Goal: Navigation & Orientation: Find specific page/section

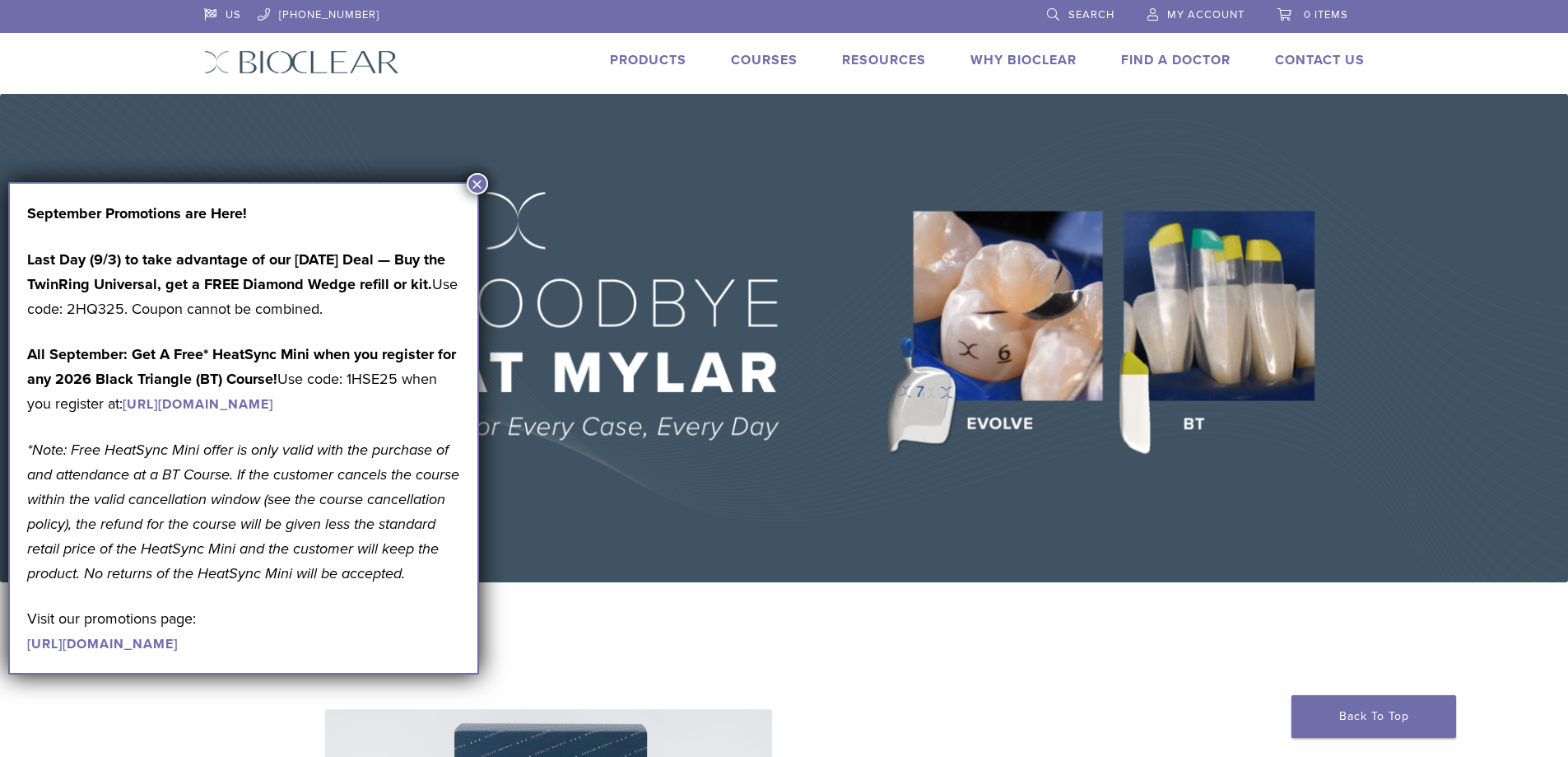
click at [480, 179] on button "×" at bounding box center [478, 183] width 21 height 21
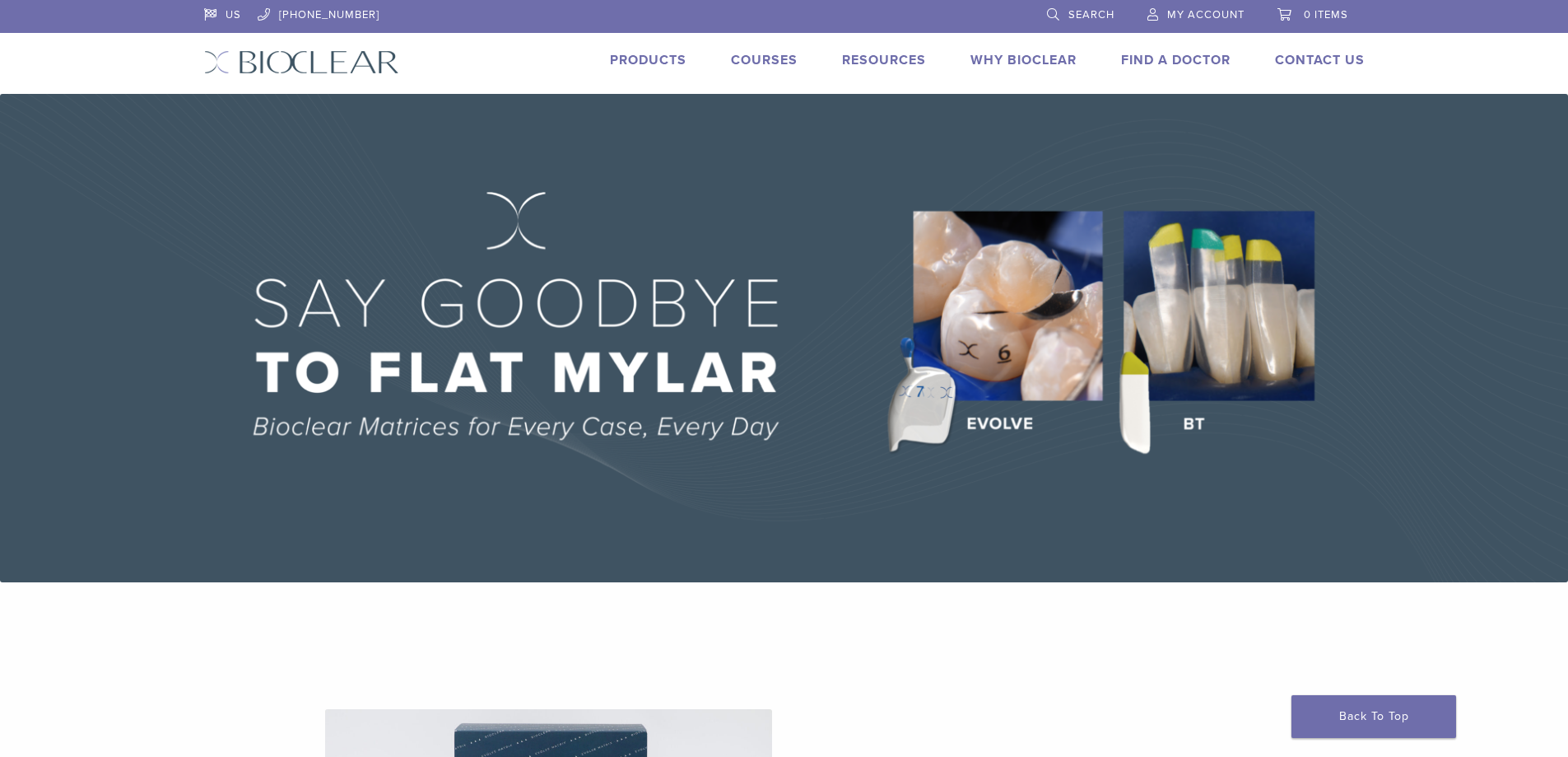
click at [642, 60] on link "Products" at bounding box center [648, 60] width 76 height 17
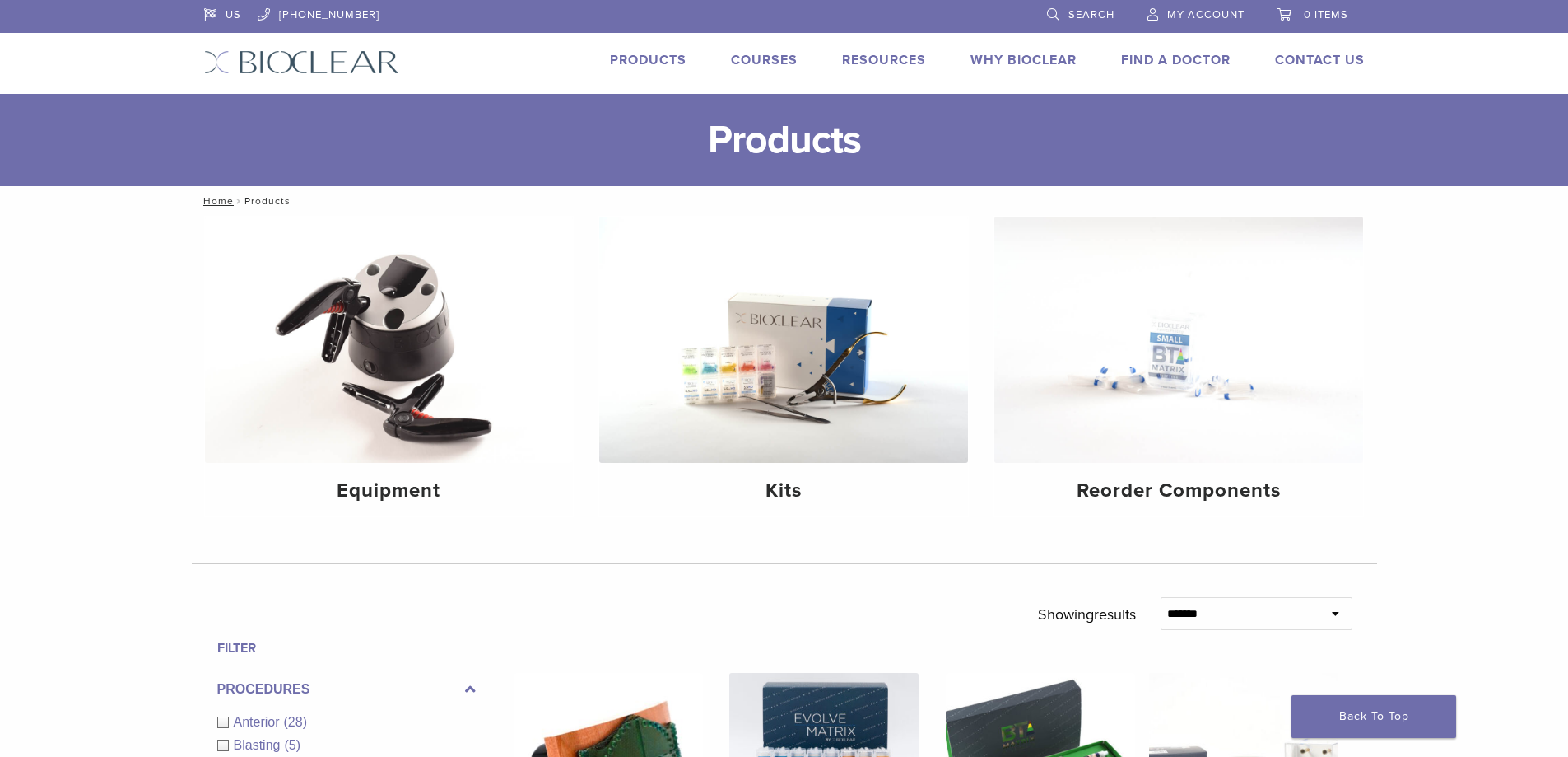
click at [1063, 14] on link "Search" at bounding box center [1080, 12] width 67 height 25
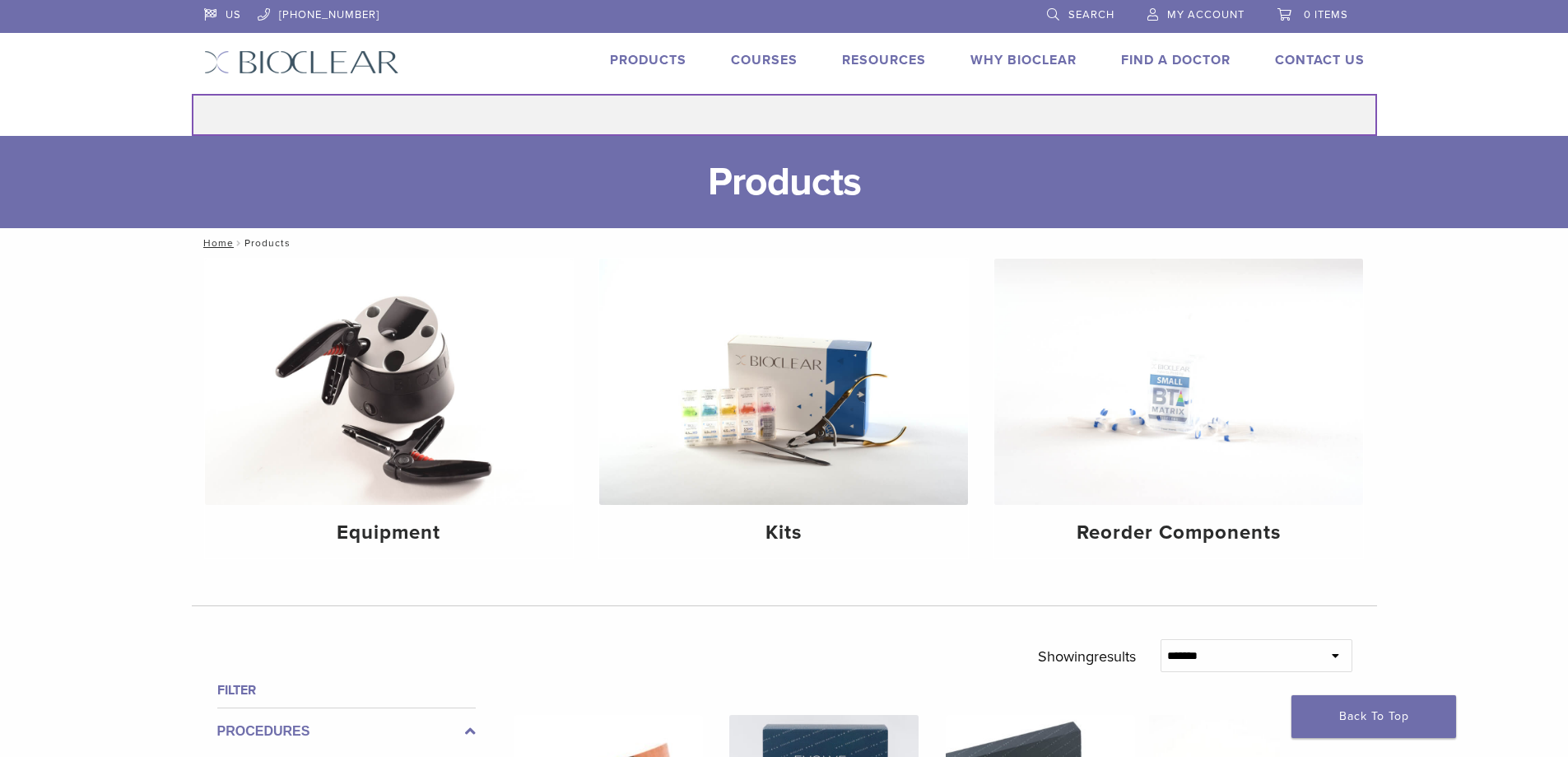
click at [921, 126] on input "Search for:" at bounding box center [784, 114] width 1186 height 42
click at [191, 93] on button "Search" at bounding box center [191, 93] width 1 height 1
click at [826, 121] on input "****" at bounding box center [784, 114] width 1186 height 42
type input "******"
click at [191, 93] on button "Search" at bounding box center [191, 93] width 1 height 1
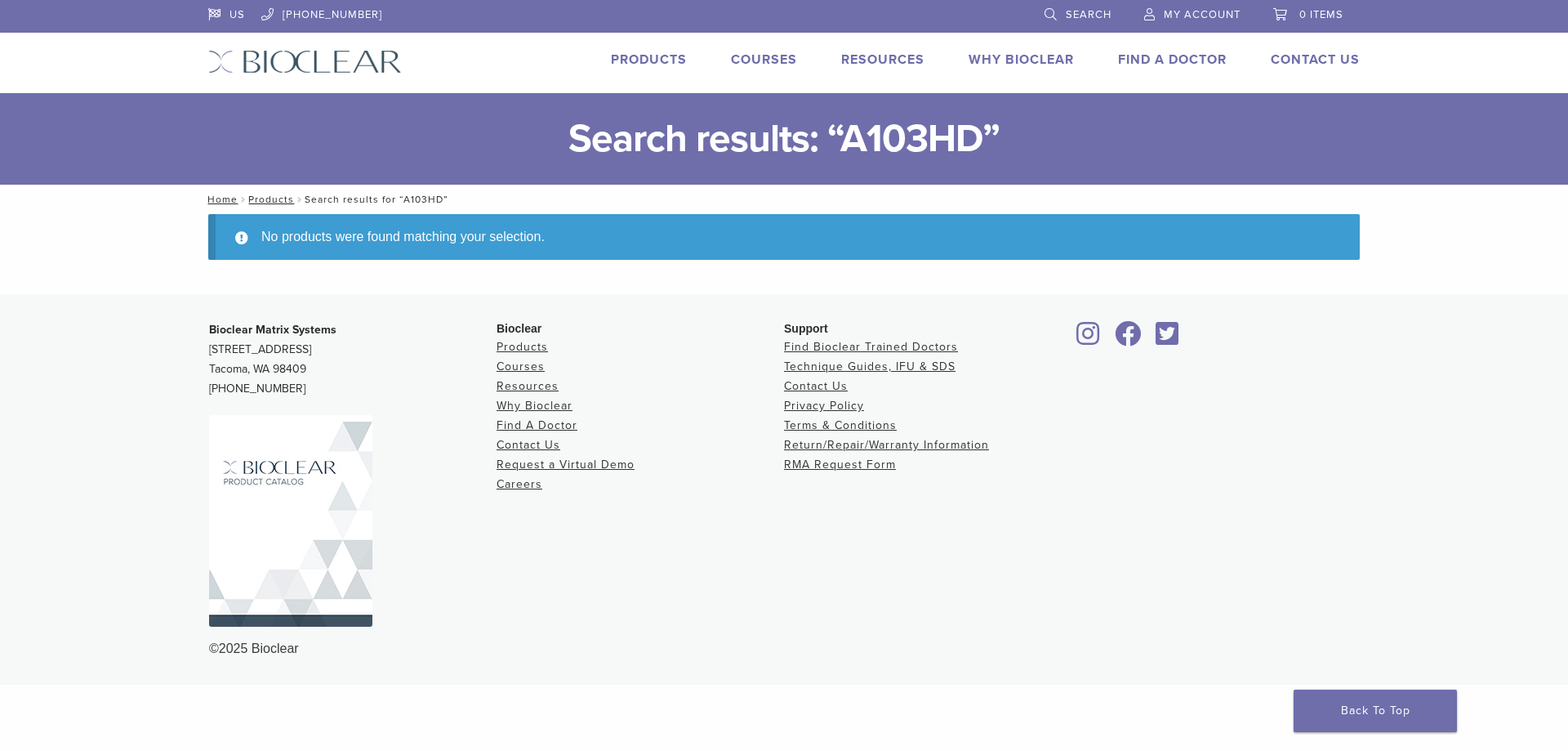
click at [652, 65] on link "Products" at bounding box center [649, 60] width 76 height 17
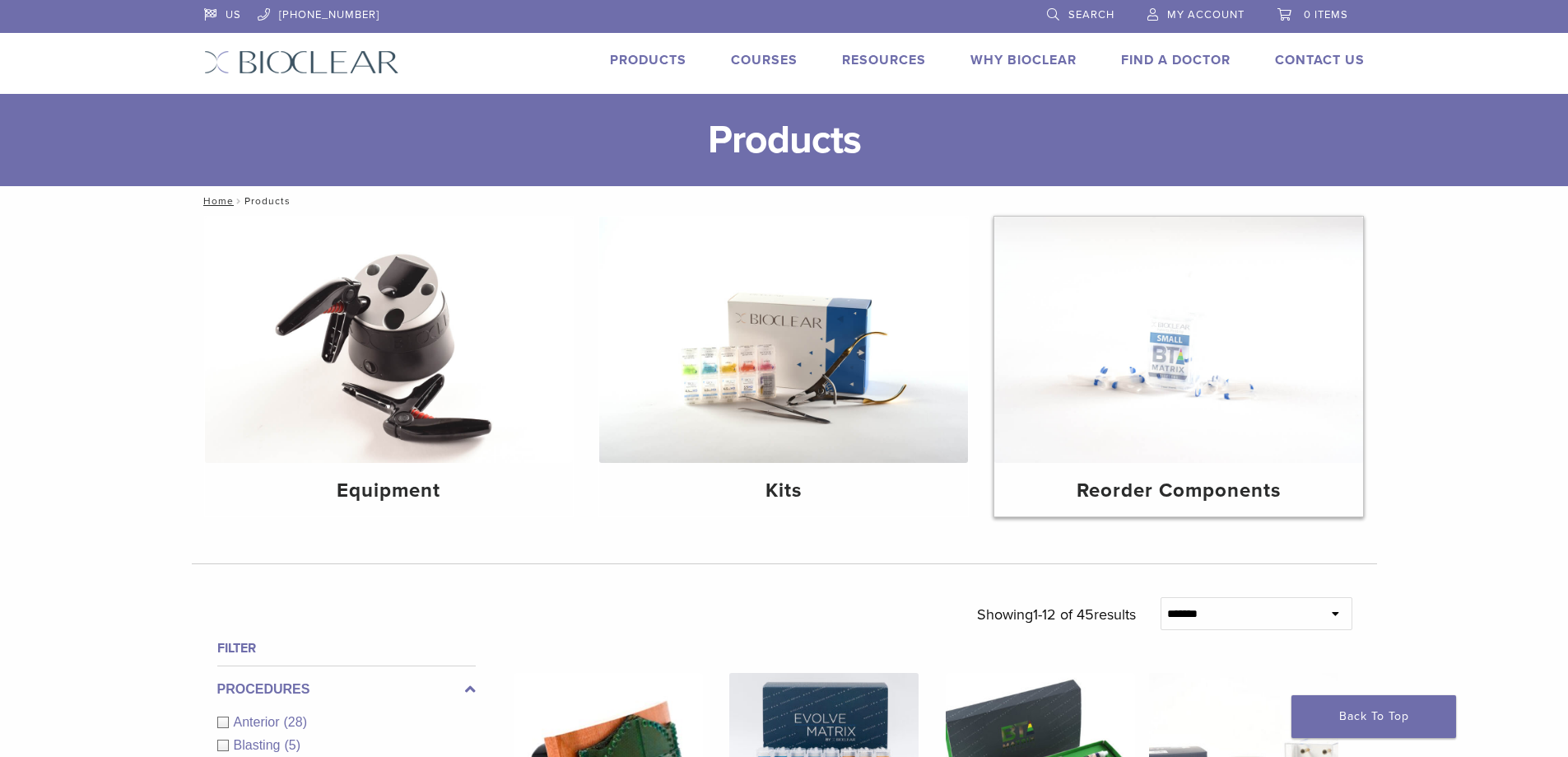
click at [1229, 474] on div "Reorder Components" at bounding box center [1179, 489] width 369 height 53
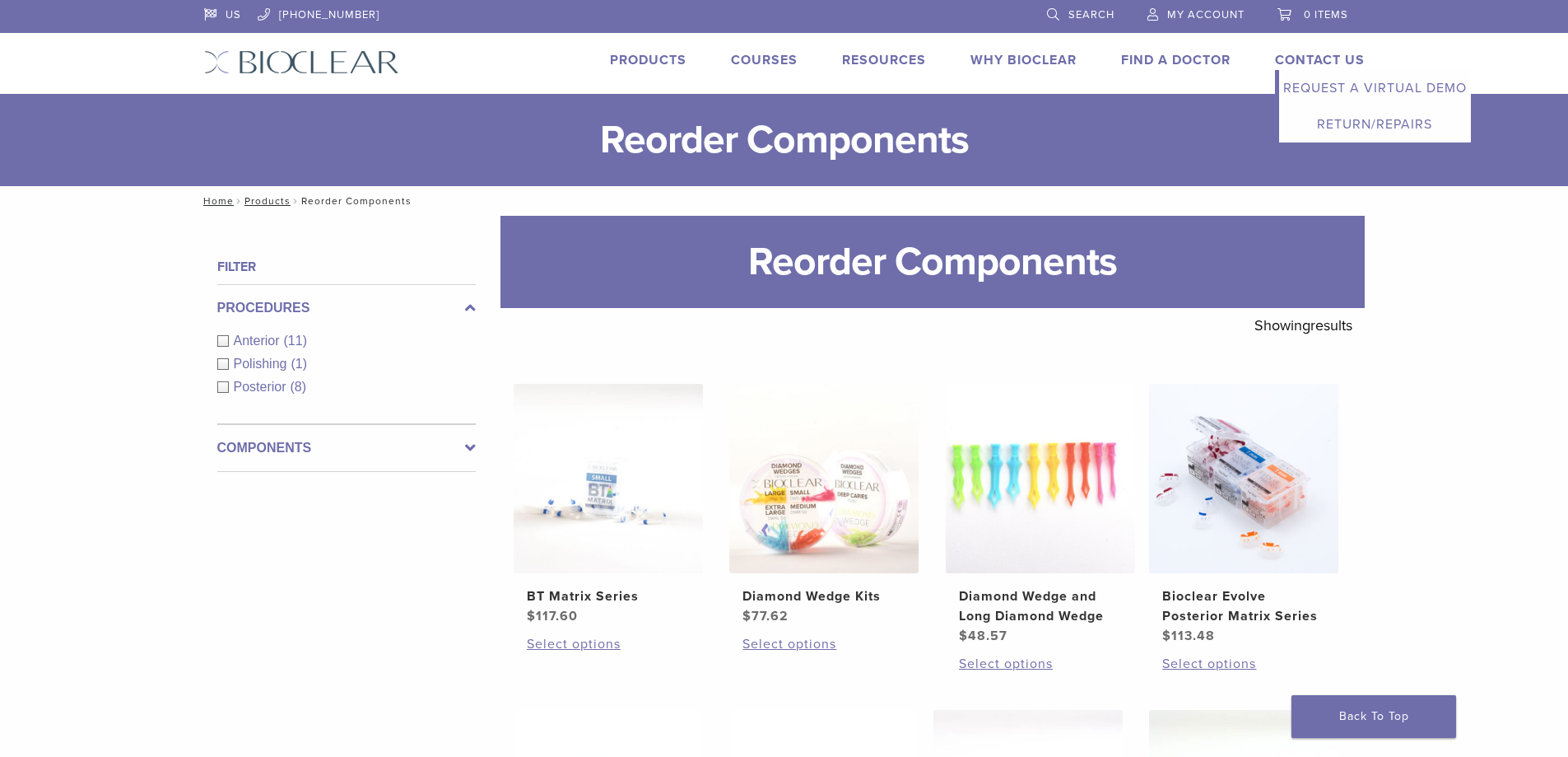
click at [1321, 54] on link "Contact Us" at bounding box center [1320, 60] width 90 height 17
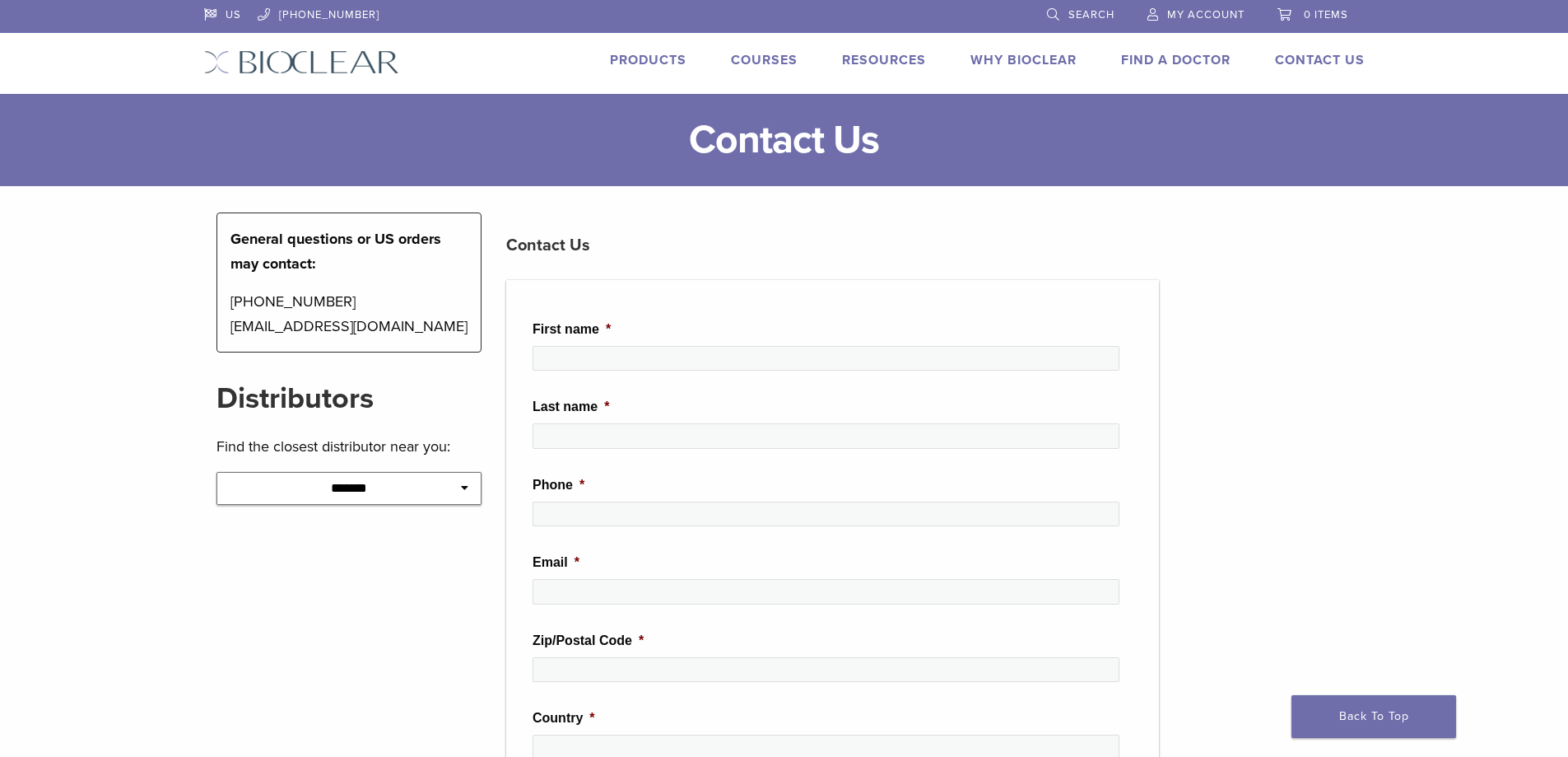
click at [659, 61] on link "Products" at bounding box center [648, 60] width 76 height 17
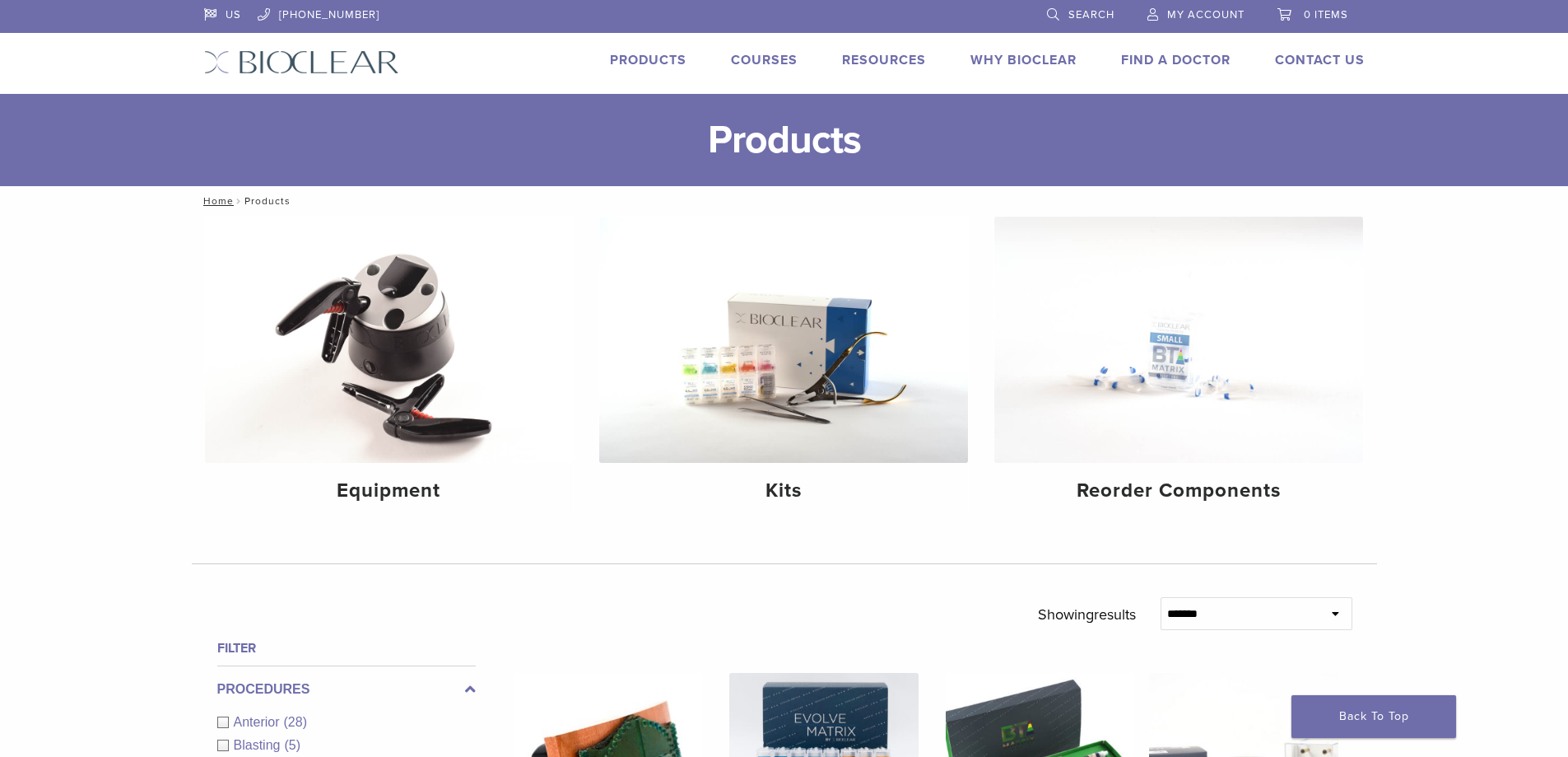
click at [657, 52] on link "Products" at bounding box center [648, 60] width 76 height 17
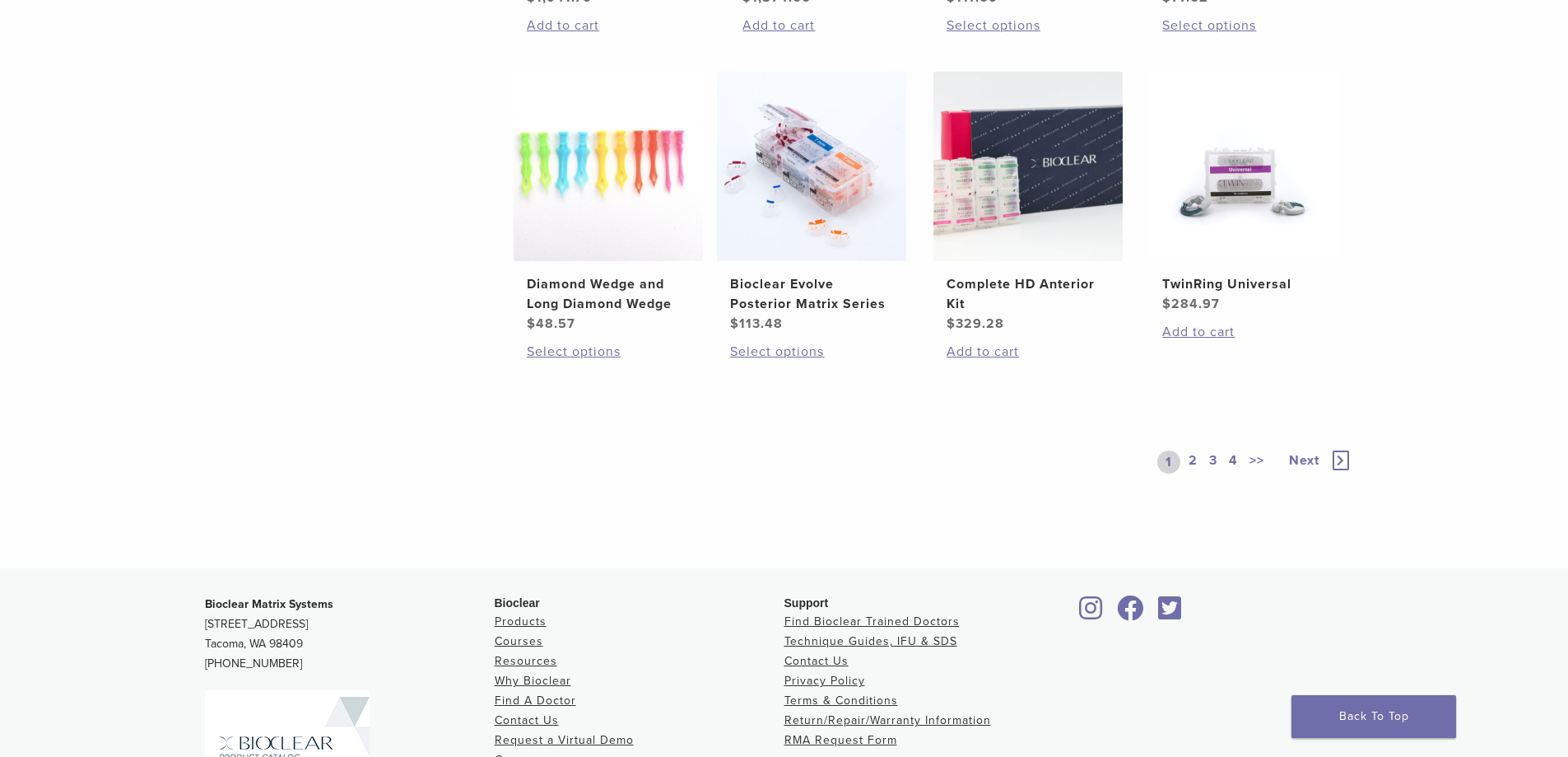
scroll to position [1235, 0]
click at [1313, 457] on span "Next" at bounding box center [1305, 458] width 30 height 17
